Goal: Task Accomplishment & Management: Complete application form

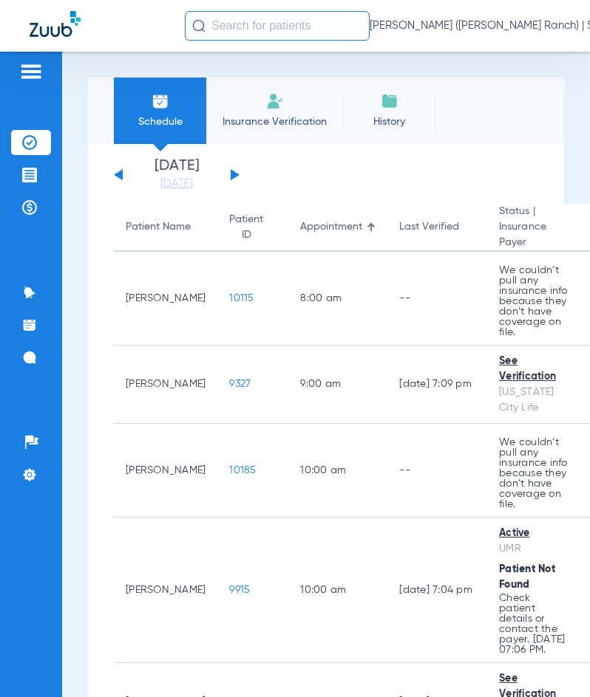
click at [291, 120] on span "Insurance Verification" at bounding box center [274, 122] width 115 height 15
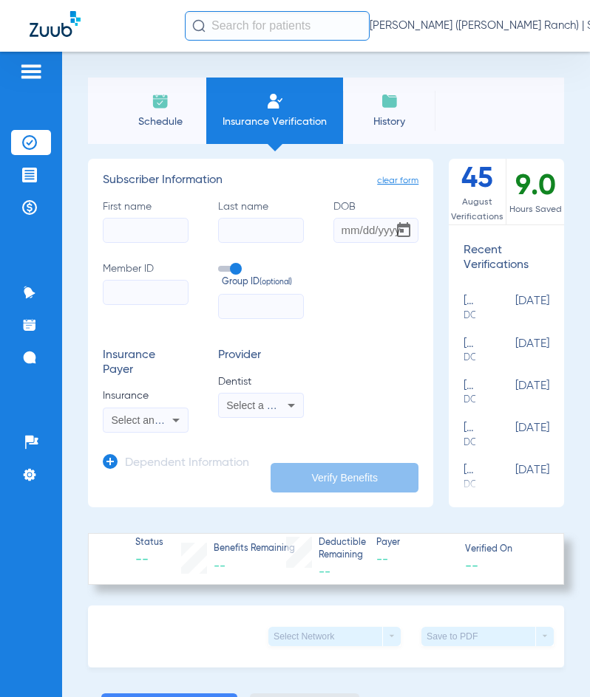
click at [156, 231] on input "First name" at bounding box center [146, 230] width 86 height 25
type input "[PERSON_NAME]"
type input "[DATE]"
click at [113, 287] on input "Member ID" at bounding box center [146, 292] width 86 height 25
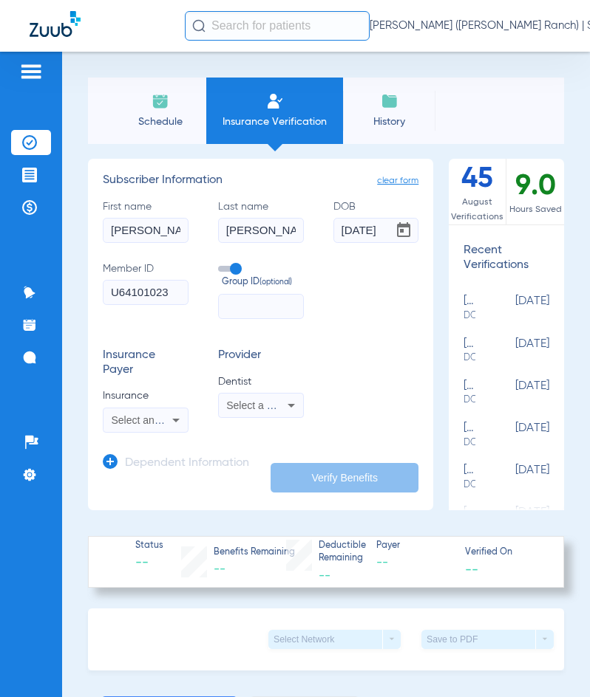
type input "U64101023"
click at [273, 304] on input "text" at bounding box center [261, 306] width 86 height 25
type input "3309644"
click at [174, 420] on icon at bounding box center [175, 421] width 7 height 4
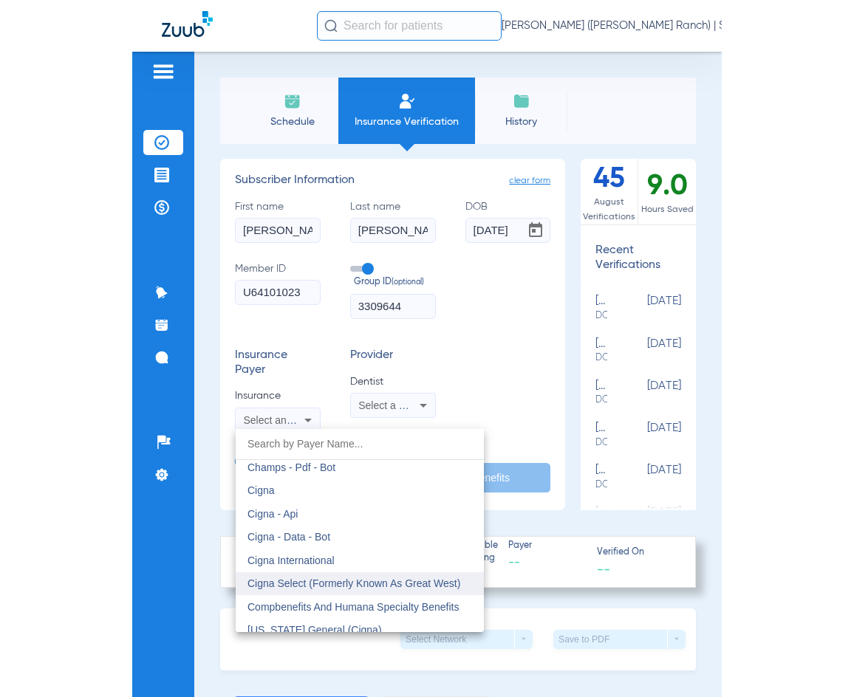
scroll to position [2143, 0]
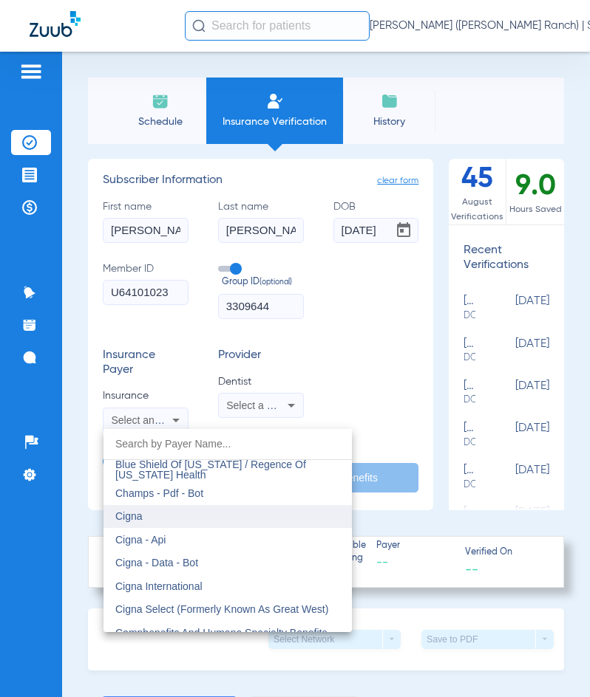
click at [199, 519] on mat-option "Cigna" at bounding box center [227, 517] width 248 height 24
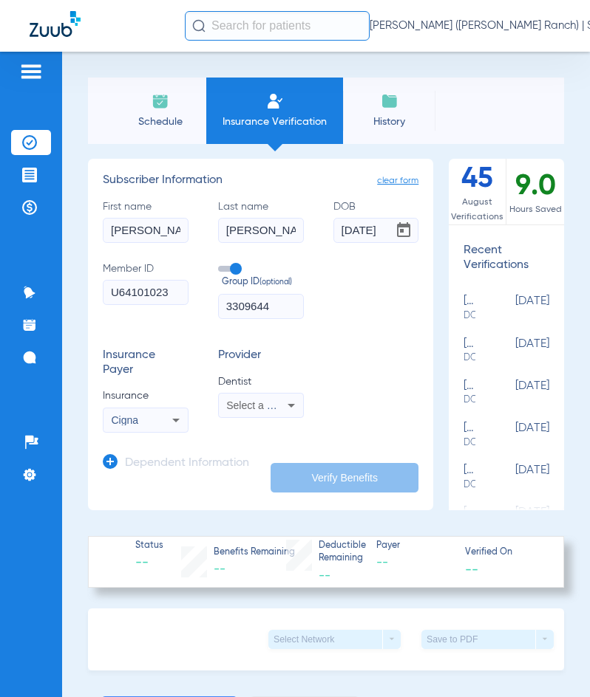
click at [282, 403] on icon at bounding box center [291, 406] width 18 height 18
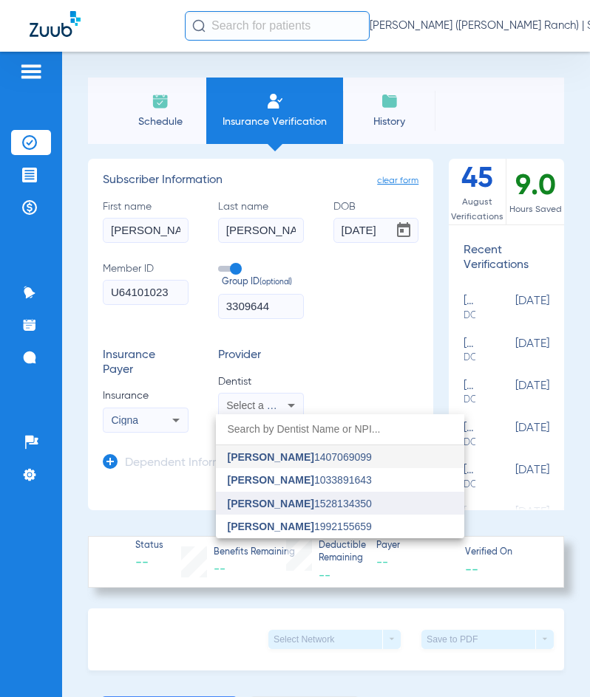
click at [296, 499] on span "[PERSON_NAME] 1528134350" at bounding box center [300, 504] width 144 height 10
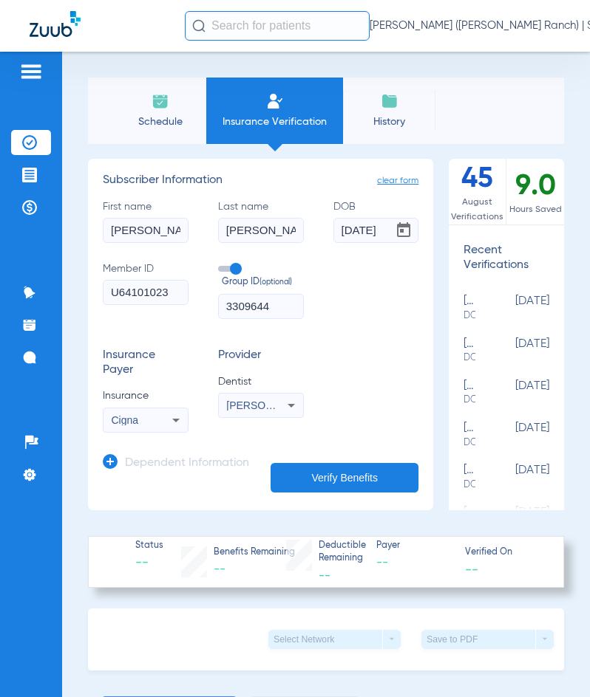
click at [332, 478] on button "Verify Benefits" at bounding box center [344, 478] width 148 height 30
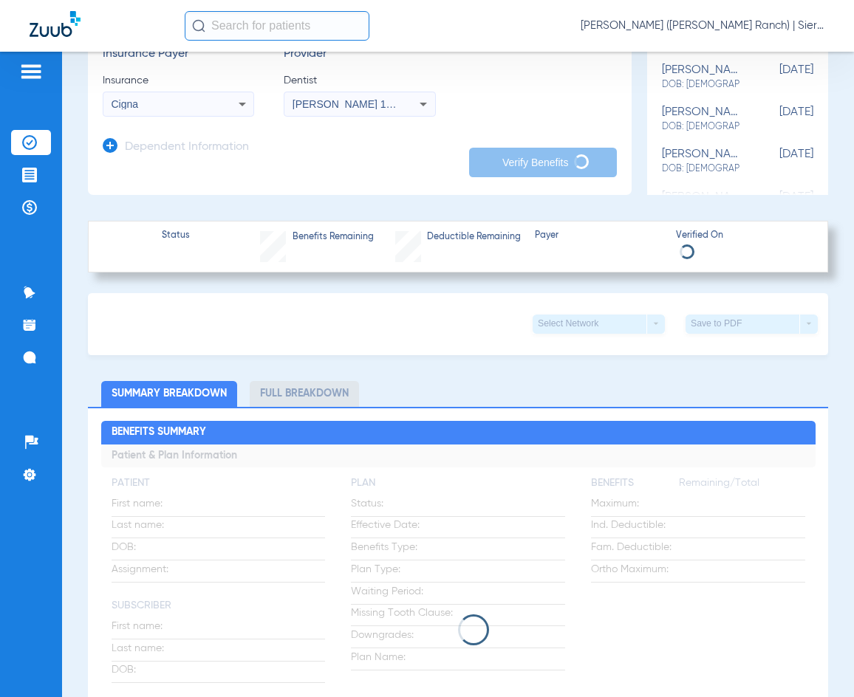
scroll to position [222, 0]
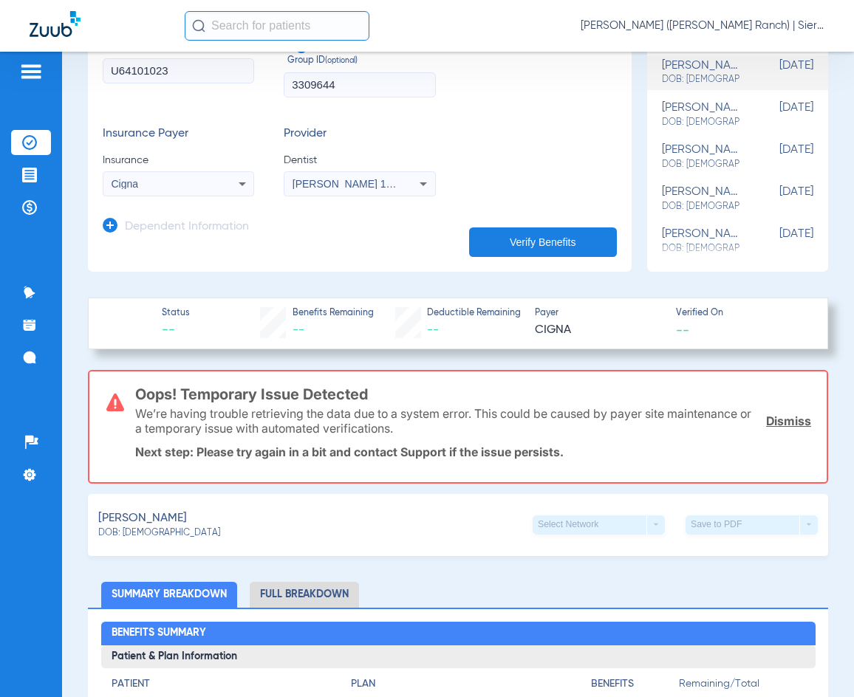
click at [412, 259] on app-manual-verification-form "clear form Subscriber Information First name [PERSON_NAME] Last name [PERSON_NA…" at bounding box center [360, 104] width 544 height 335
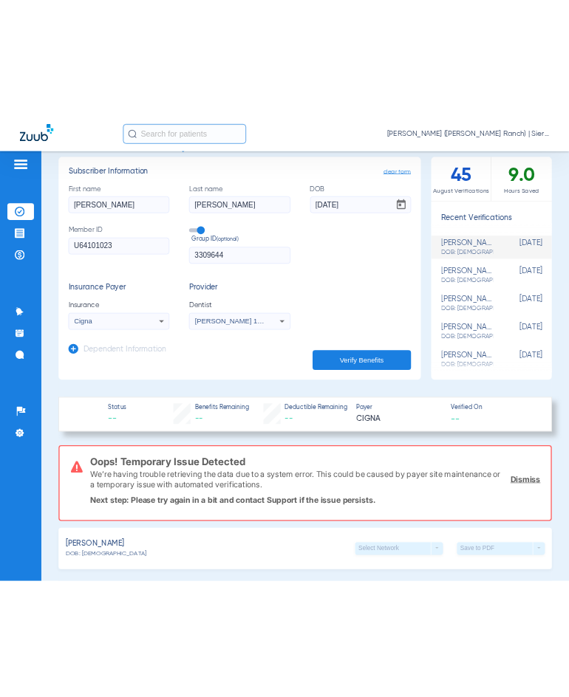
scroll to position [124, 0]
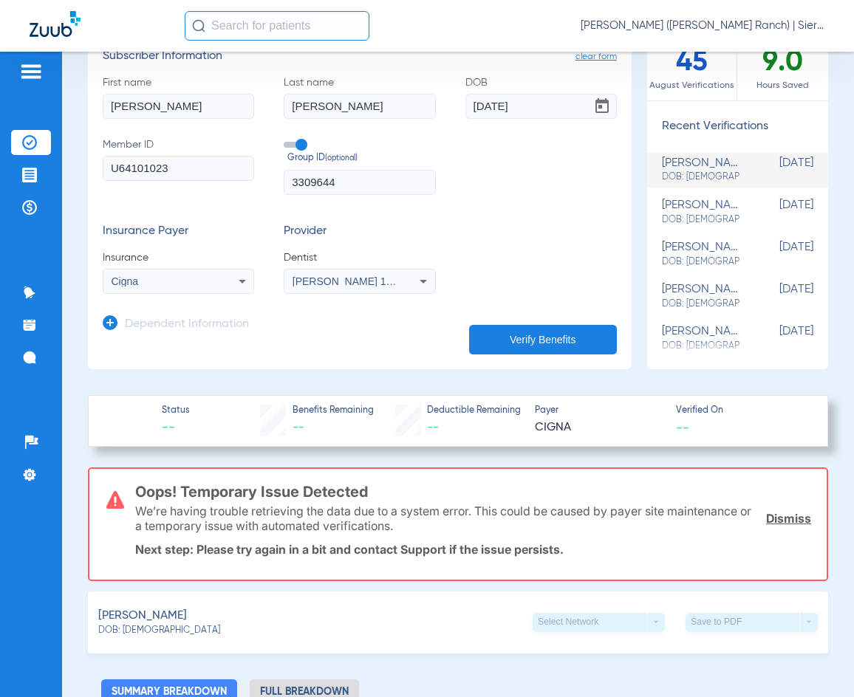
click at [589, 516] on link "Dismiss" at bounding box center [788, 518] width 45 height 15
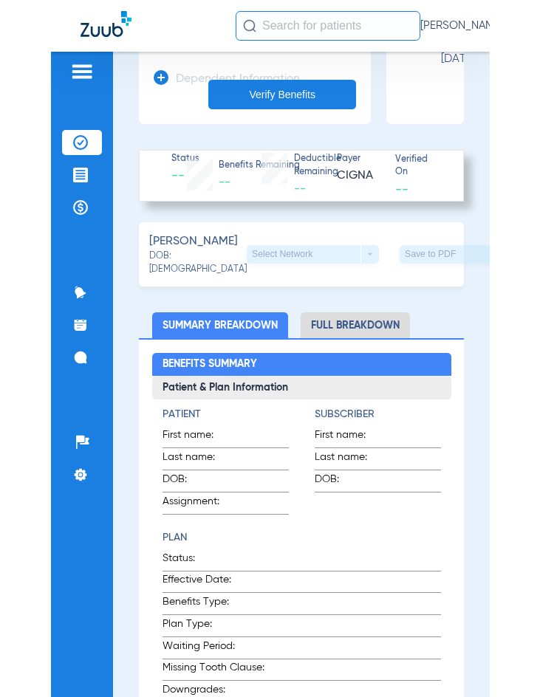
scroll to position [397, 0]
